Goal: Task Accomplishment & Management: Manage account settings

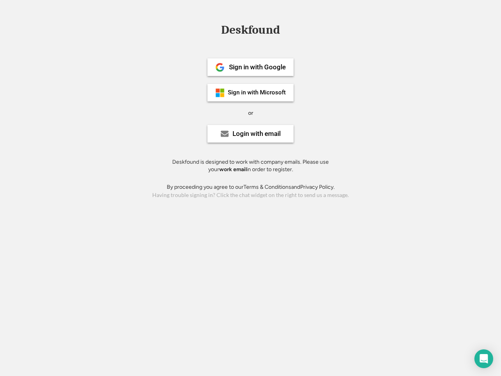
click at [251, 112] on div "or" at bounding box center [250, 113] width 5 height 8
click at [251, 31] on div "Deskfound" at bounding box center [250, 30] width 67 height 12
click at [214, 29] on div "Deskfound" at bounding box center [250, 31] width 501 height 15
click at [251, 31] on div "Deskfound" at bounding box center [250, 30] width 67 height 12
click at [251, 113] on div "or" at bounding box center [250, 113] width 5 height 8
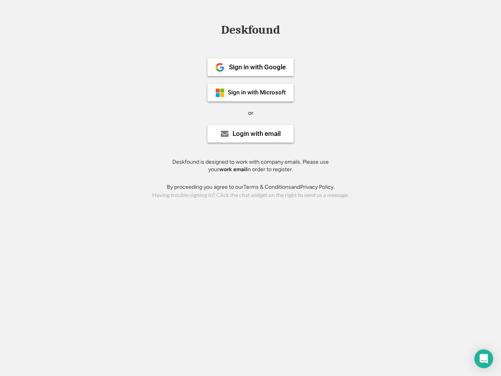
click at [251, 67] on div "Sign in with Google" at bounding box center [257, 67] width 57 height 7
click at [257, 67] on div "Sign in with Google" at bounding box center [257, 67] width 57 height 7
click at [220, 67] on img at bounding box center [219, 67] width 9 height 9
click at [251, 92] on div "Sign in with Microsoft" at bounding box center [257, 93] width 58 height 6
click at [257, 92] on div "Sign in with Microsoft" at bounding box center [257, 93] width 58 height 6
